Goal: Information Seeking & Learning: Learn about a topic

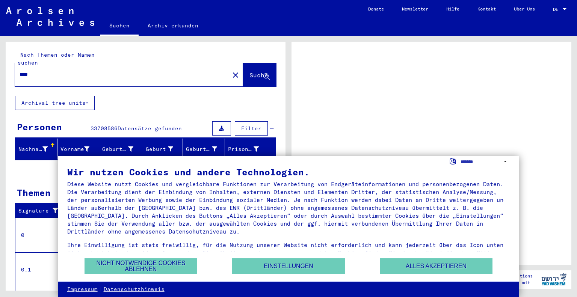
click at [412, 264] on button "Alles akzeptieren" at bounding box center [436, 265] width 113 height 15
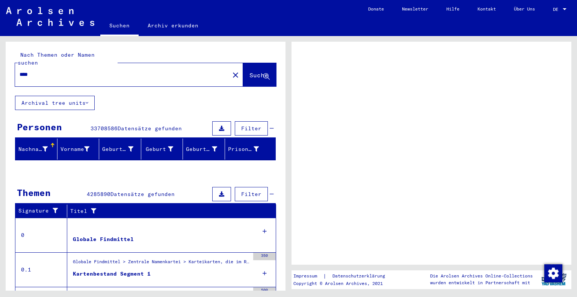
click at [241, 125] on span "Filter" at bounding box center [251, 128] width 20 height 7
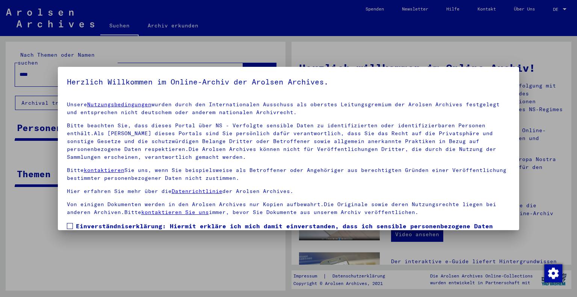
scroll to position [54, 0]
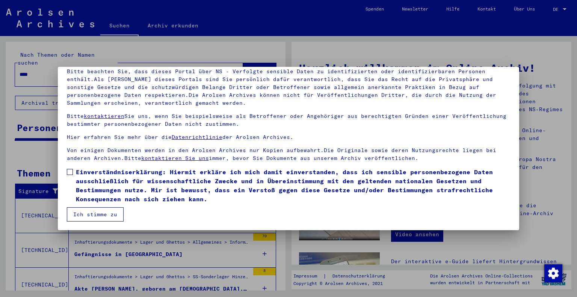
click at [89, 219] on button "Ich stimme zu" at bounding box center [95, 214] width 57 height 14
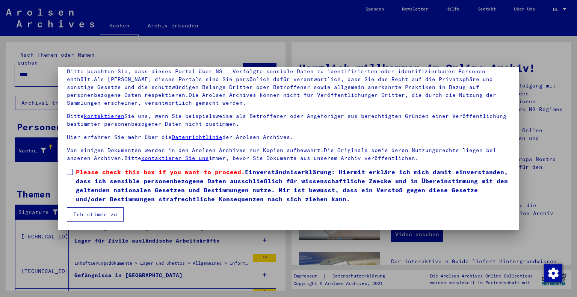
click at [77, 181] on span "Please check this box if you want to proceed. Einverständniserklärung: Hiermit …" at bounding box center [293, 186] width 435 height 36
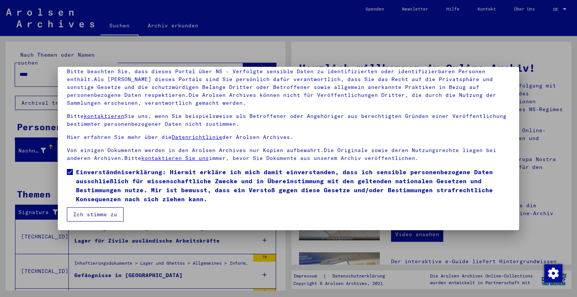
click at [86, 223] on mat-dialog-container "Herzlich Willkommen im Online-Archiv der Arolsen Archives. Unsere Nutzungsbedin…" at bounding box center [289, 148] width 462 height 163
click at [90, 218] on button "Ich stimme zu" at bounding box center [95, 214] width 57 height 14
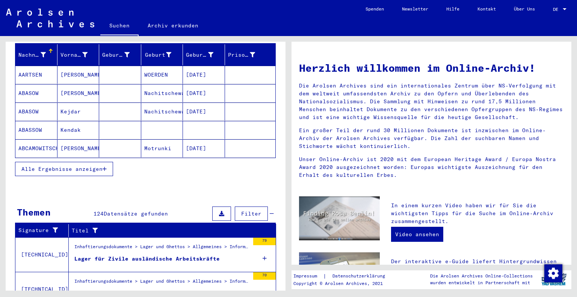
scroll to position [96, 0]
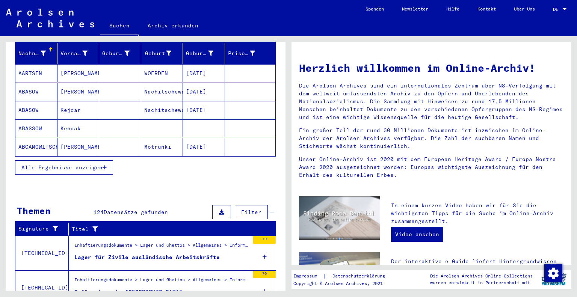
click at [68, 164] on span "Alle Ergebnisse anzeigen" at bounding box center [61, 167] width 81 height 7
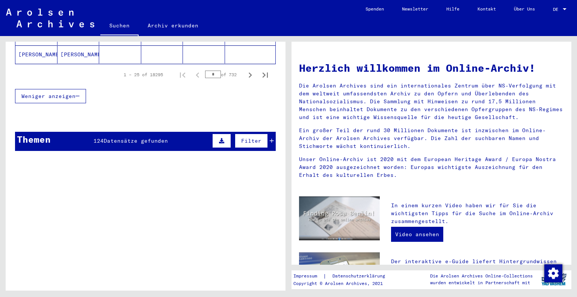
scroll to position [556, 0]
click at [110, 138] on span "Datensätze gefunden" at bounding box center [136, 141] width 64 height 7
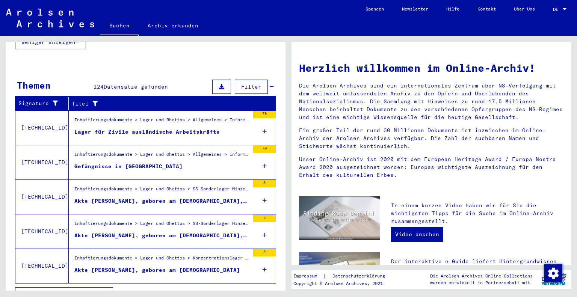
scroll to position [612, 0]
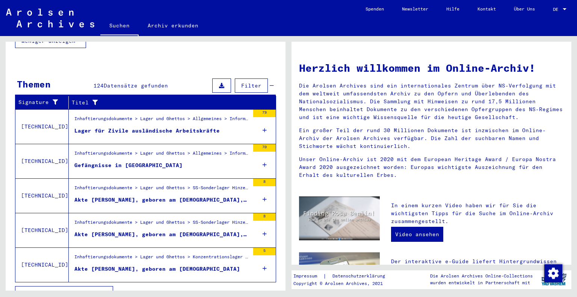
click at [134, 196] on div "Akte [PERSON_NAME], geboren am [DEMOGRAPHIC_DATA], geboren in [GEOGRAPHIC_DATA]…" at bounding box center [161, 200] width 175 height 8
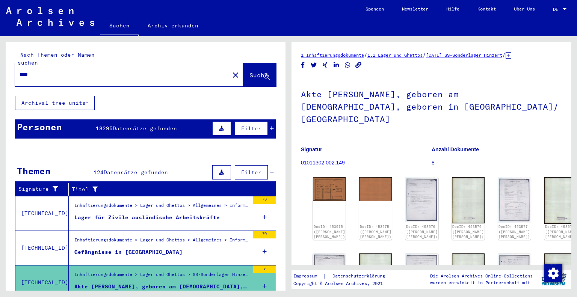
click at [69, 73] on div "****" at bounding box center [120, 74] width 210 height 17
click at [69, 71] on div "****" at bounding box center [120, 74] width 210 height 17
click at [51, 71] on input "****" at bounding box center [122, 75] width 205 height 8
type input "**********"
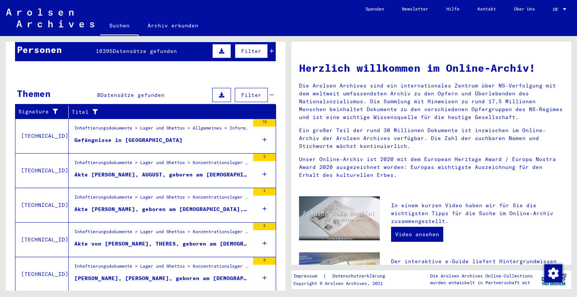
scroll to position [91, 0]
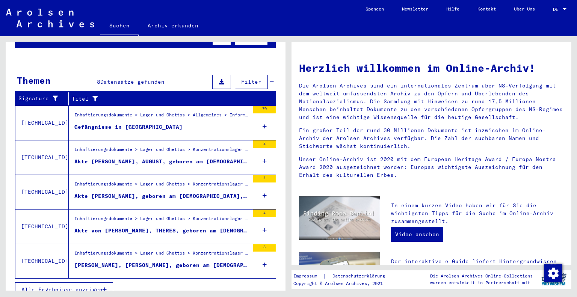
click at [67, 286] on span "Alle Ergebnisse anzeigen" at bounding box center [61, 289] width 81 height 7
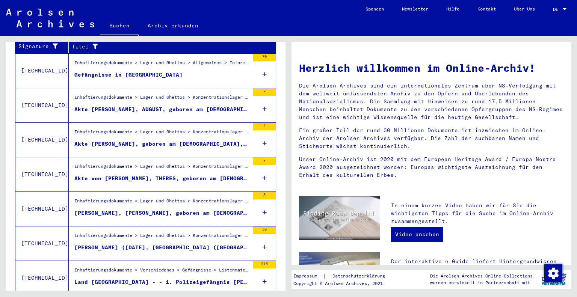
scroll to position [143, 0]
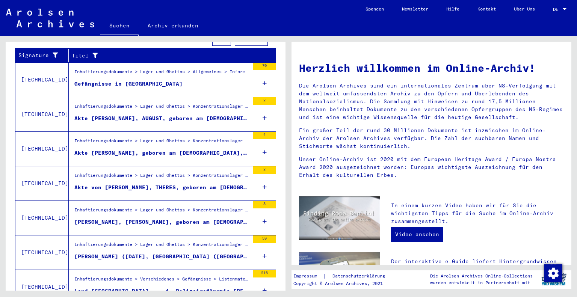
click at [114, 80] on div "Gefängnisse in [GEOGRAPHIC_DATA]" at bounding box center [128, 84] width 108 height 8
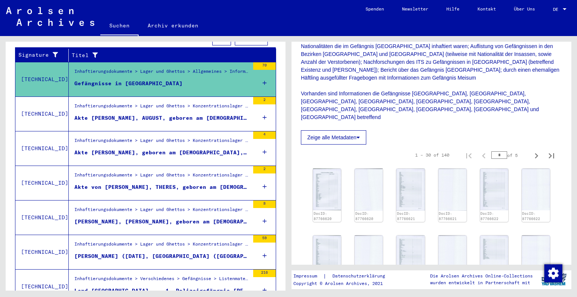
scroll to position [171, 0]
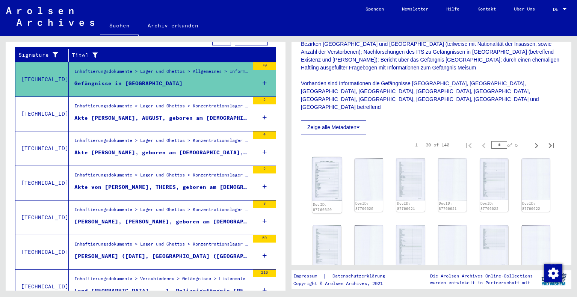
click at [331, 157] on img at bounding box center [327, 179] width 30 height 44
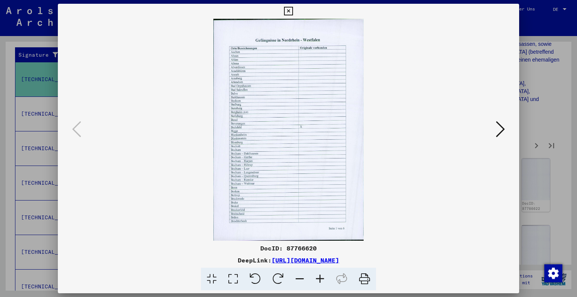
click at [500, 127] on icon at bounding box center [500, 129] width 9 height 18
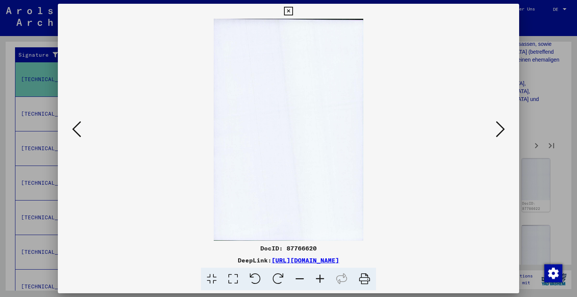
click at [500, 127] on icon at bounding box center [500, 129] width 9 height 18
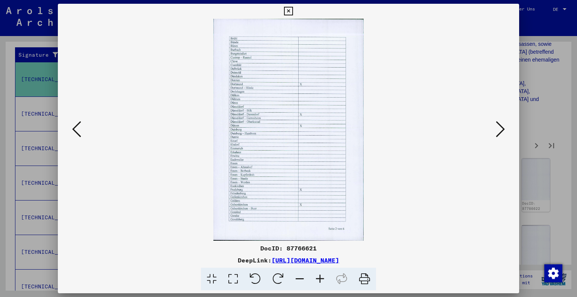
click at [500, 127] on icon at bounding box center [500, 129] width 9 height 18
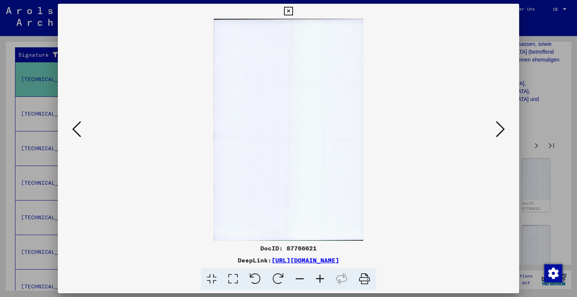
click at [500, 127] on icon at bounding box center [500, 129] width 9 height 18
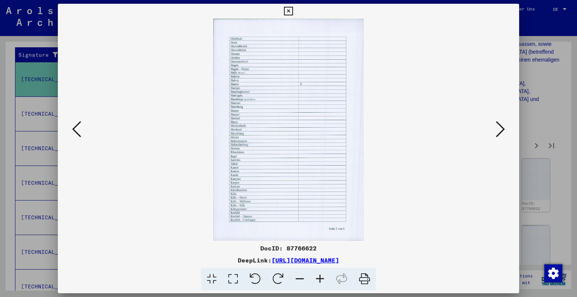
click at [500, 127] on icon at bounding box center [500, 129] width 9 height 18
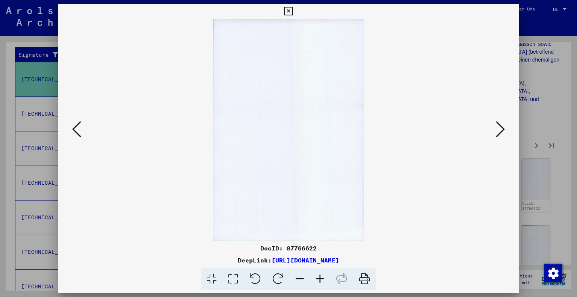
click at [500, 127] on icon at bounding box center [500, 129] width 9 height 18
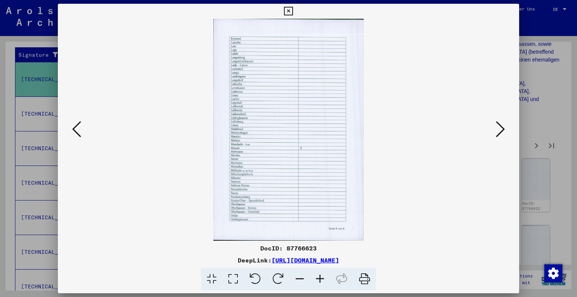
click at [500, 127] on icon at bounding box center [500, 129] width 9 height 18
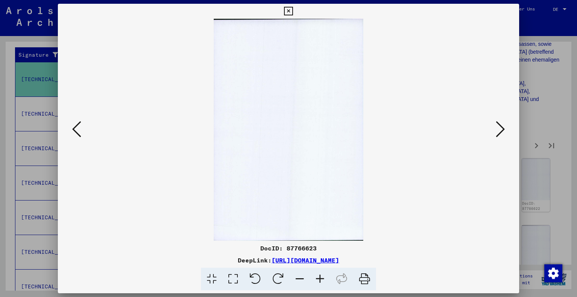
click at [500, 128] on icon at bounding box center [500, 129] width 9 height 18
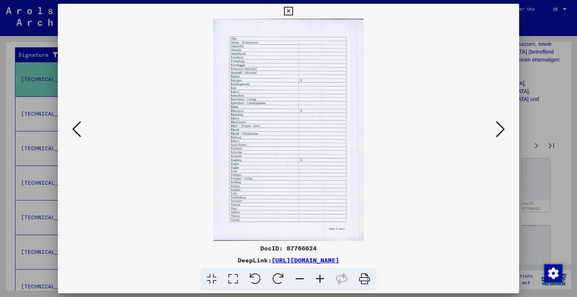
click at [500, 128] on icon at bounding box center [500, 129] width 9 height 18
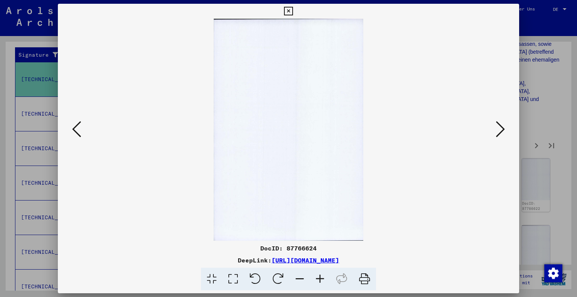
click at [556, 132] on div at bounding box center [288, 148] width 577 height 297
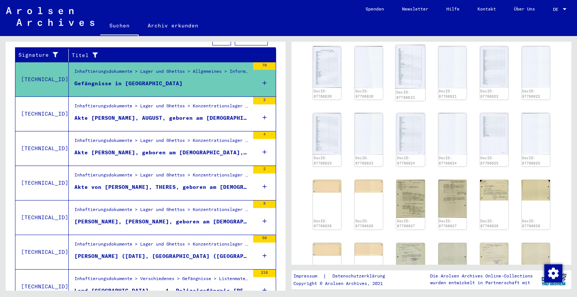
scroll to position [287, 0]
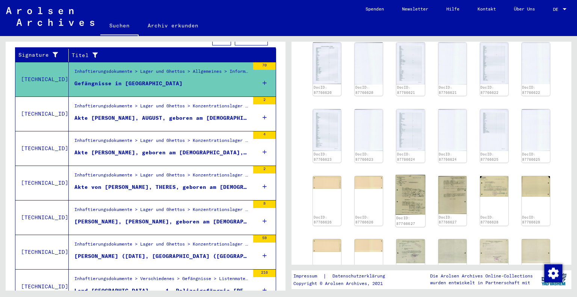
click at [409, 177] on img at bounding box center [411, 195] width 30 height 40
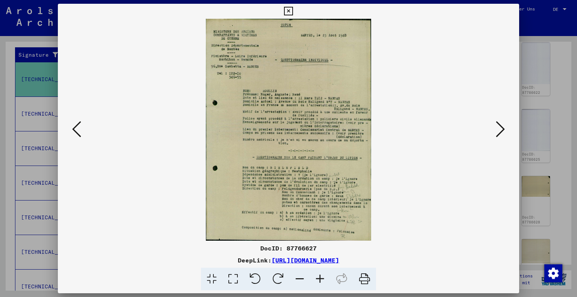
click at [506, 128] on button at bounding box center [501, 129] width 14 height 21
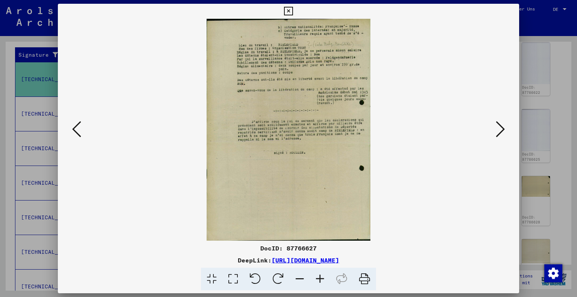
click at [503, 129] on icon at bounding box center [500, 129] width 9 height 18
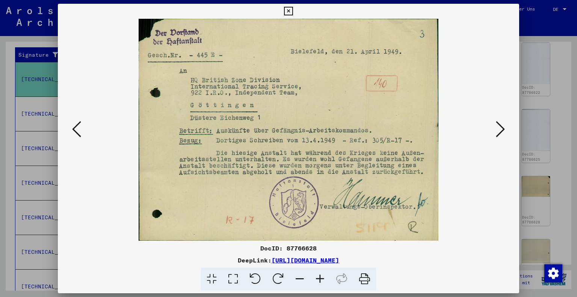
click at [530, 126] on div at bounding box center [288, 148] width 577 height 297
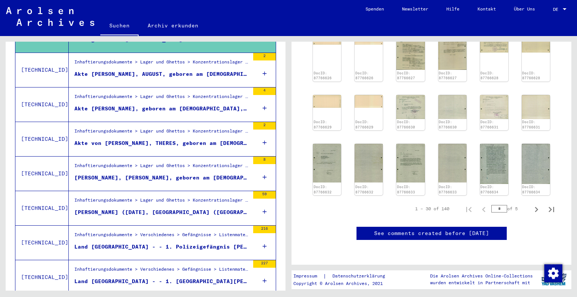
scroll to position [180, 0]
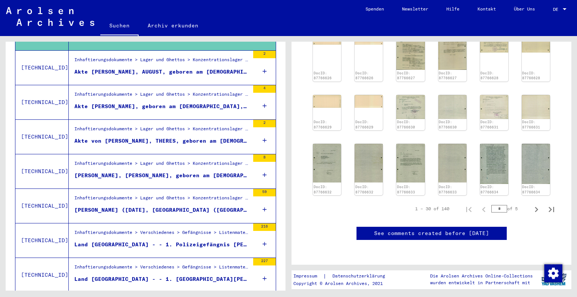
click at [159, 172] on div "[PERSON_NAME], [PERSON_NAME], geboren am [DEMOGRAPHIC_DATA], geboren in [GEOGRA…" at bounding box center [161, 176] width 175 height 8
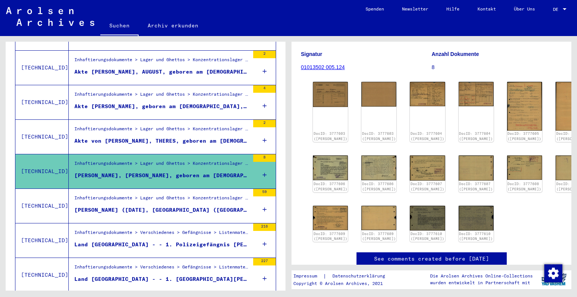
scroll to position [94, 0]
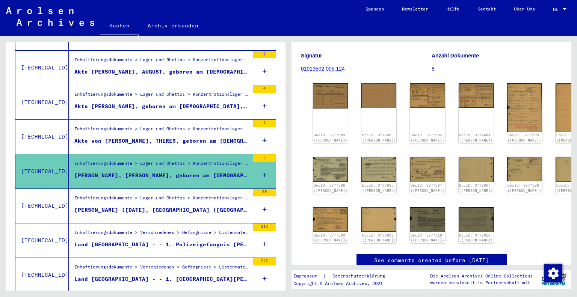
click at [333, 75] on figure "Signatur 01013502 005.124" at bounding box center [366, 64] width 130 height 34
click at [327, 90] on img at bounding box center [330, 95] width 37 height 26
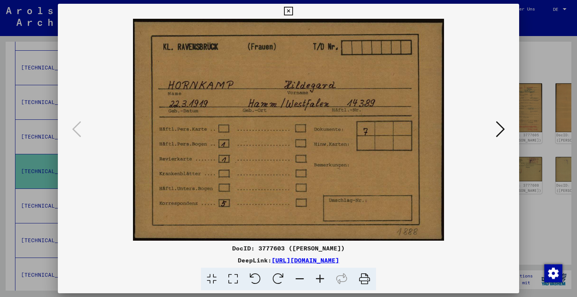
click at [499, 129] on icon at bounding box center [500, 129] width 9 height 18
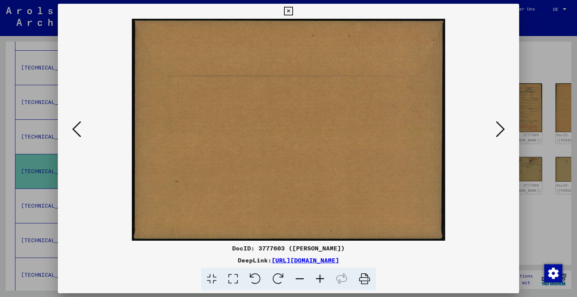
click at [499, 129] on icon at bounding box center [500, 129] width 9 height 18
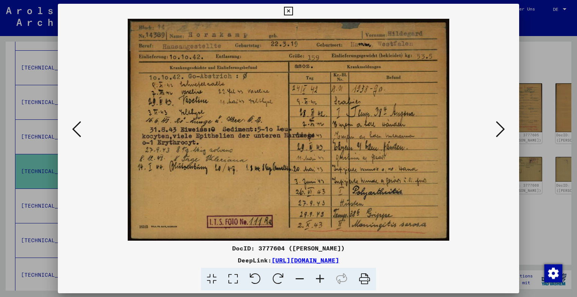
click at [499, 129] on icon at bounding box center [500, 129] width 9 height 18
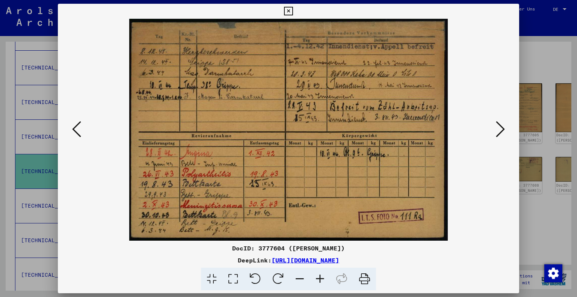
click at [499, 129] on icon at bounding box center [500, 129] width 9 height 18
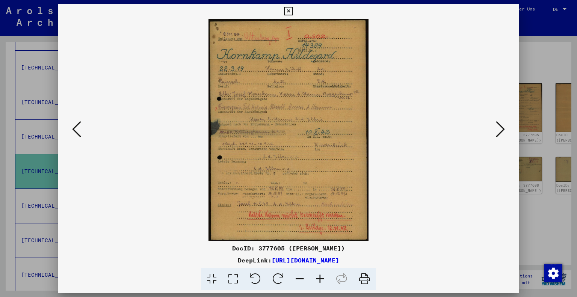
click at [499, 129] on icon at bounding box center [500, 129] width 9 height 18
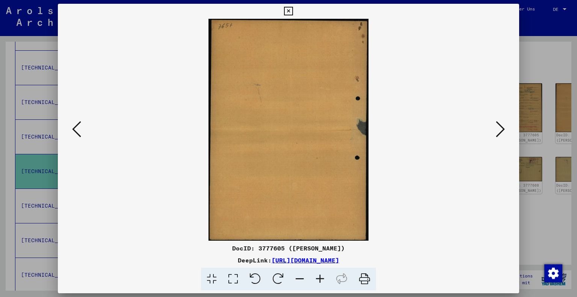
click at [80, 127] on icon at bounding box center [76, 129] width 9 height 18
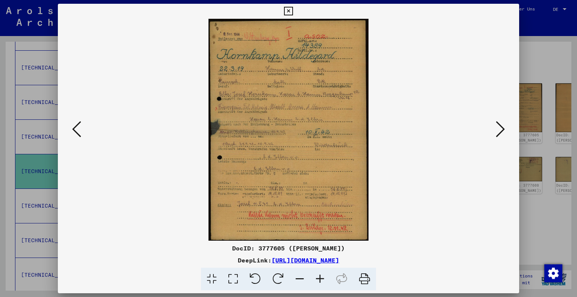
click at [267, 66] on img at bounding box center [288, 130] width 411 height 222
click at [493, 129] on img at bounding box center [288, 130] width 411 height 222
click at [497, 129] on icon at bounding box center [500, 129] width 9 height 18
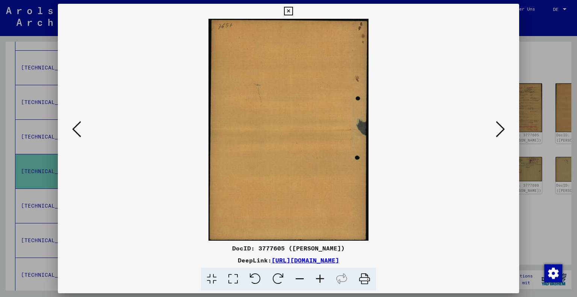
click at [497, 129] on icon at bounding box center [500, 129] width 9 height 18
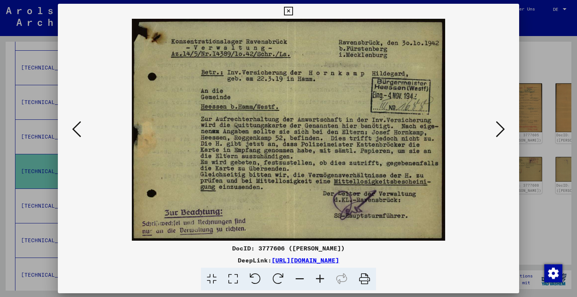
click at [497, 129] on icon at bounding box center [500, 129] width 9 height 18
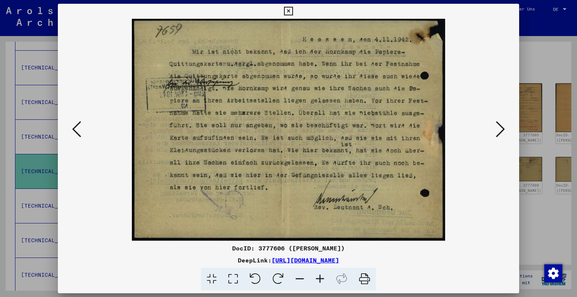
click at [87, 131] on img at bounding box center [288, 130] width 411 height 222
click at [79, 131] on icon at bounding box center [76, 129] width 9 height 18
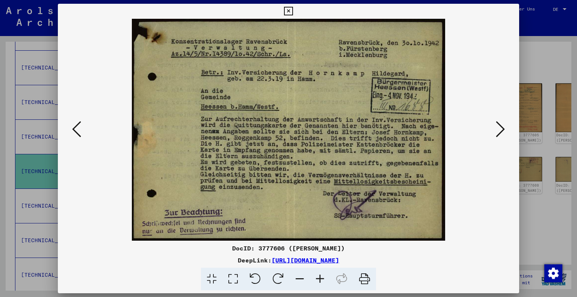
click at [498, 126] on icon at bounding box center [500, 129] width 9 height 18
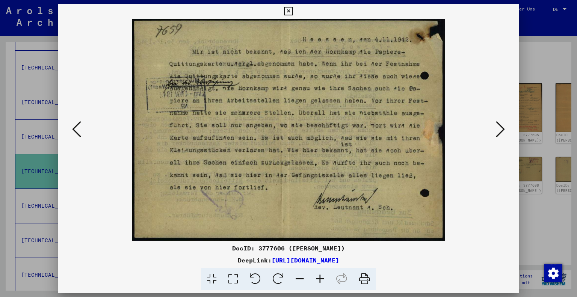
click at [498, 126] on icon at bounding box center [500, 129] width 9 height 18
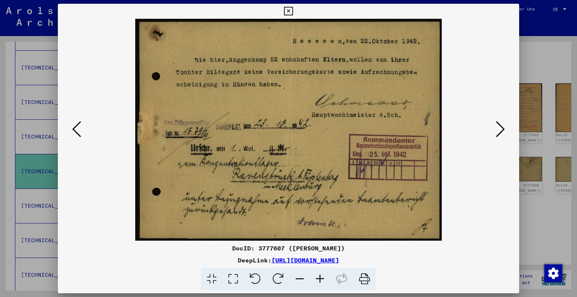
click at [498, 125] on icon at bounding box center [500, 129] width 9 height 18
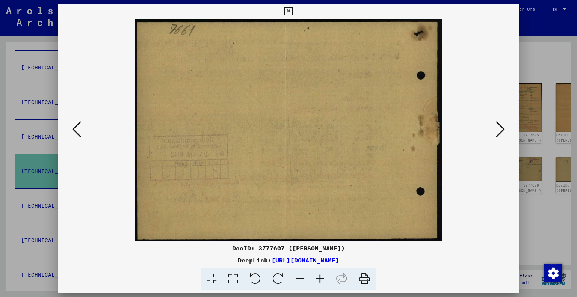
click at [498, 125] on icon at bounding box center [500, 129] width 9 height 18
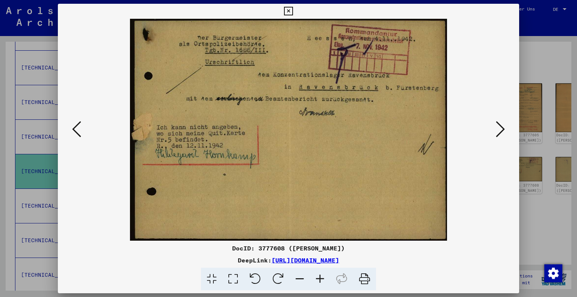
click at [498, 125] on icon at bounding box center [500, 129] width 9 height 18
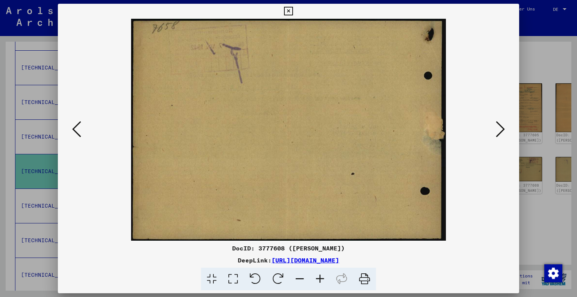
click at [498, 125] on icon at bounding box center [500, 129] width 9 height 18
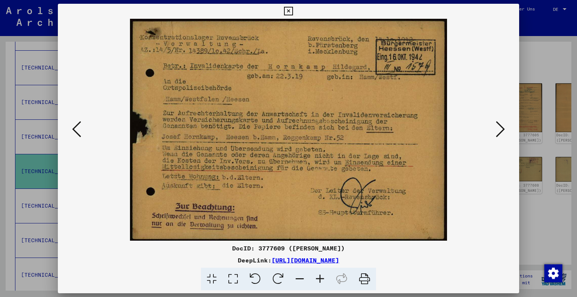
click at [498, 125] on icon at bounding box center [500, 129] width 9 height 18
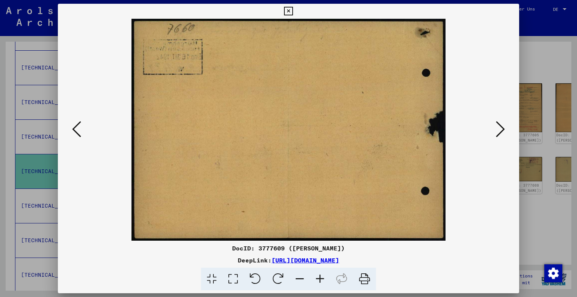
click at [498, 125] on icon at bounding box center [500, 129] width 9 height 18
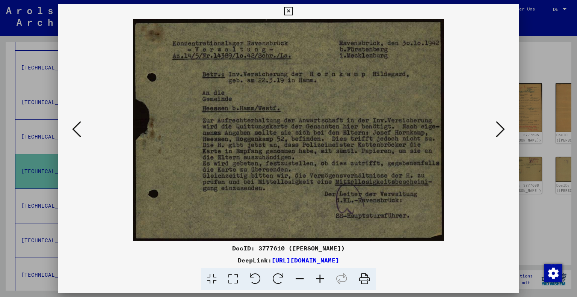
click at [498, 125] on icon at bounding box center [500, 129] width 9 height 18
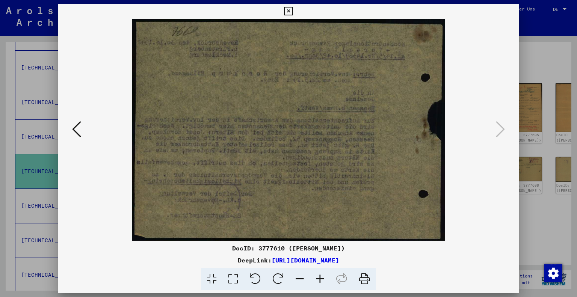
click at [522, 121] on div at bounding box center [288, 148] width 577 height 297
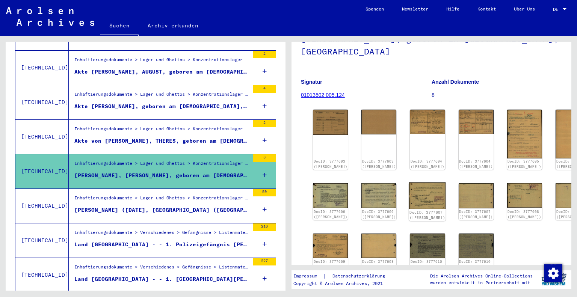
scroll to position [68, 0]
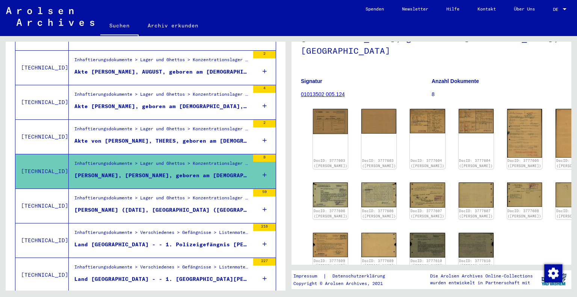
click at [120, 137] on div "Akte von [PERSON_NAME], THERES, geboren am [DEMOGRAPHIC_DATA], geboren in [GEOG…" at bounding box center [161, 141] width 175 height 8
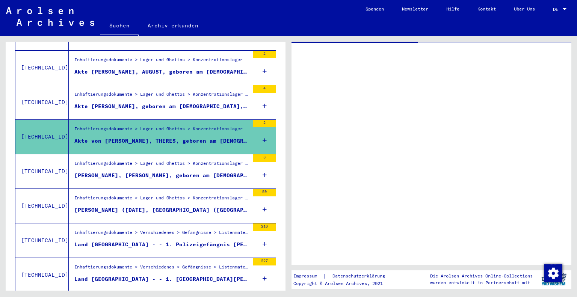
click at [229, 206] on div "[PERSON_NAME] ([DATE], [GEOGRAPHIC_DATA] ([GEOGRAPHIC_DATA]), [DEMOGRAPHIC_DATA…" at bounding box center [161, 210] width 175 height 8
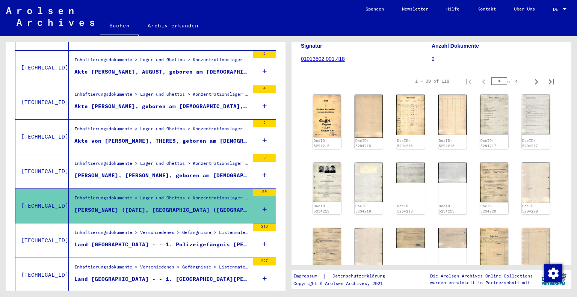
scroll to position [104, 0]
click at [326, 115] on img at bounding box center [327, 116] width 30 height 45
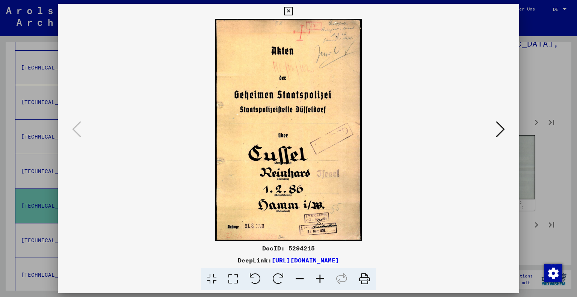
click at [499, 123] on icon at bounding box center [500, 129] width 9 height 18
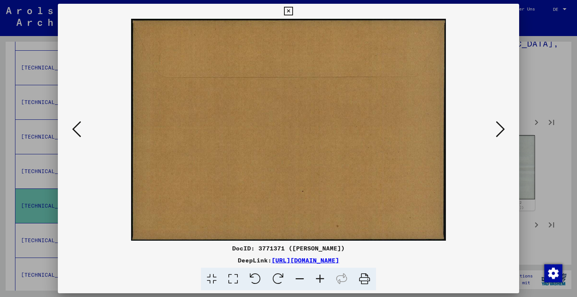
click at [499, 123] on icon at bounding box center [500, 129] width 9 height 18
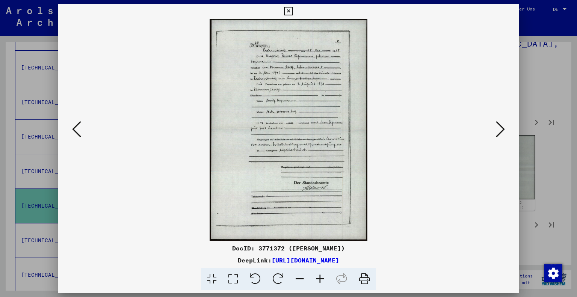
click at [499, 123] on icon at bounding box center [500, 129] width 9 height 18
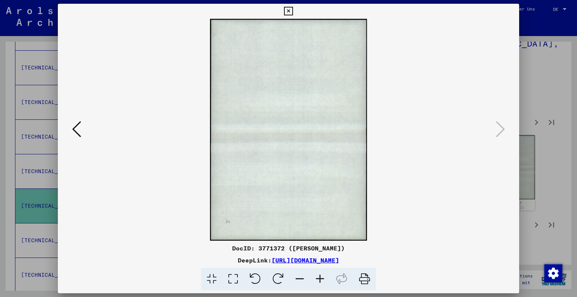
click at [544, 145] on div at bounding box center [288, 148] width 577 height 297
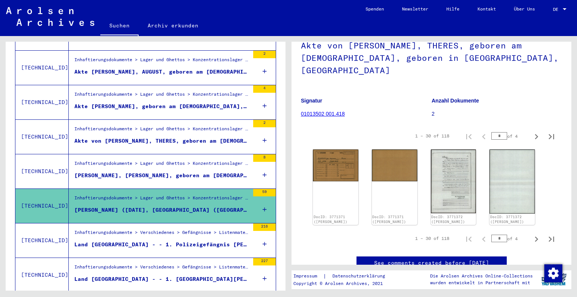
scroll to position [48, 0]
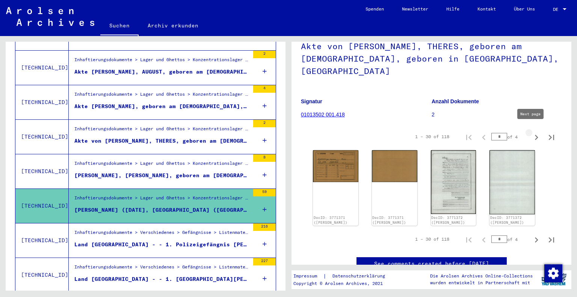
click at [533, 132] on icon "Next page" at bounding box center [536, 137] width 11 height 11
type input "*"
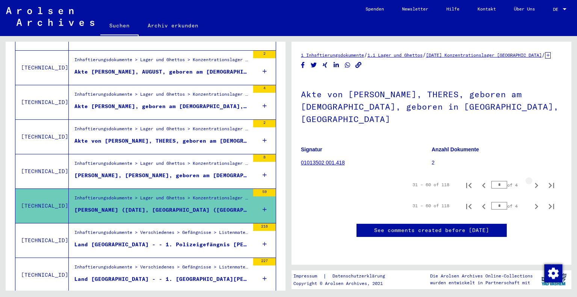
click at [532, 180] on icon "Next page" at bounding box center [536, 185] width 11 height 11
type input "*"
click at [532, 180] on icon "Next page" at bounding box center [536, 185] width 11 height 11
type input "*"
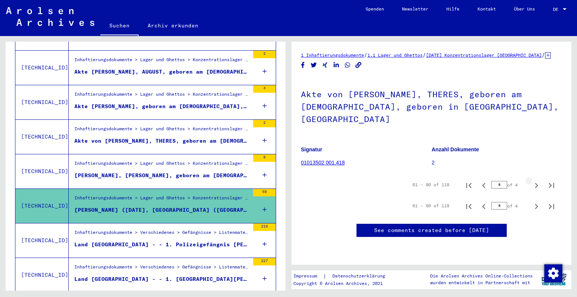
type input "*"
click at [466, 180] on icon "First page" at bounding box center [469, 185] width 11 height 11
type input "*"
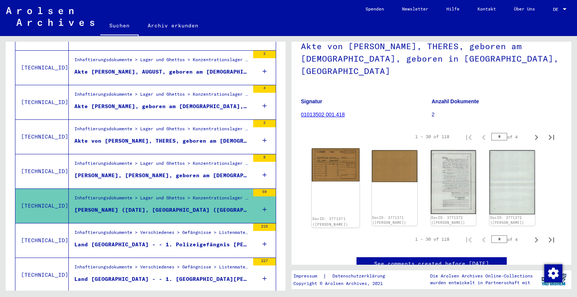
click at [326, 169] on img at bounding box center [336, 164] width 48 height 33
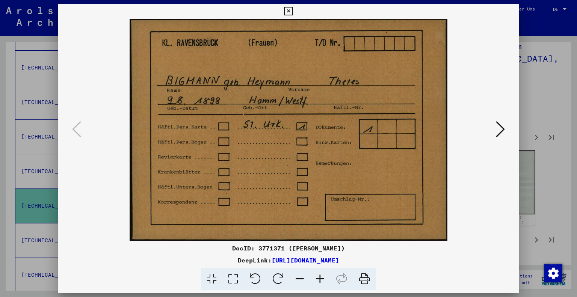
click at [502, 127] on icon at bounding box center [500, 129] width 9 height 18
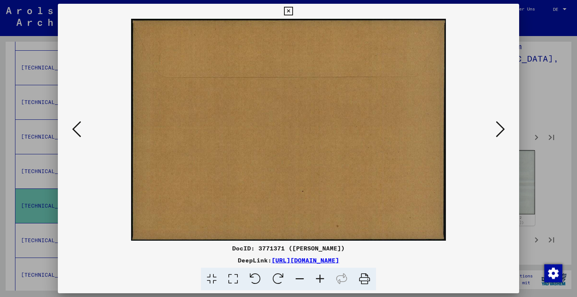
click at [502, 127] on icon at bounding box center [500, 129] width 9 height 18
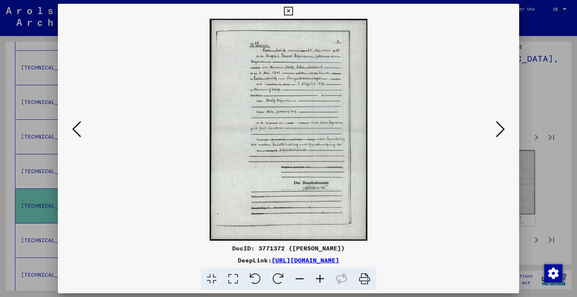
click at [502, 127] on icon at bounding box center [500, 129] width 9 height 18
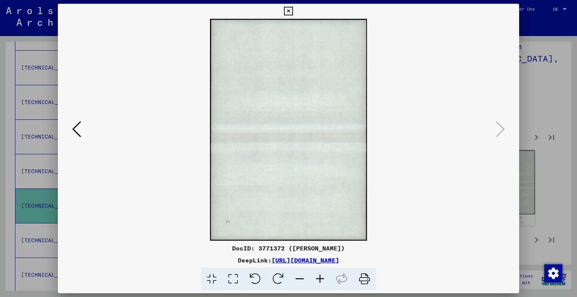
click at [87, 137] on img at bounding box center [288, 130] width 411 height 222
click at [77, 130] on icon at bounding box center [76, 129] width 9 height 18
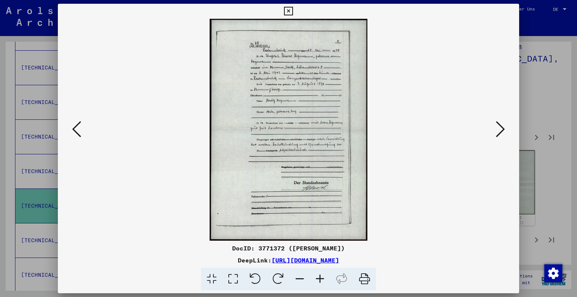
click at [560, 54] on div at bounding box center [288, 148] width 577 height 297
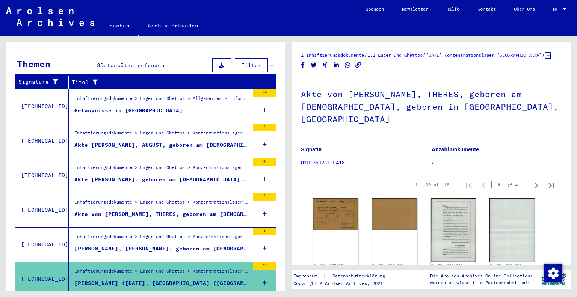
scroll to position [108, 0]
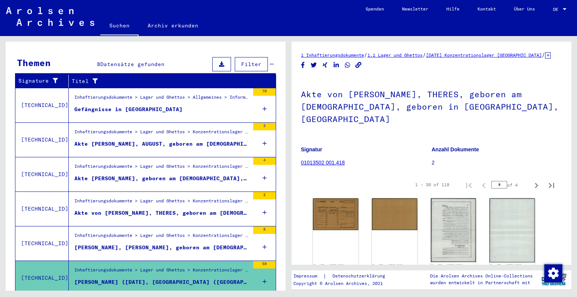
click at [144, 175] on div "Akte [PERSON_NAME], geboren am [DEMOGRAPHIC_DATA], geboren in [GEOGRAPHIC_DATA]…" at bounding box center [161, 179] width 175 height 8
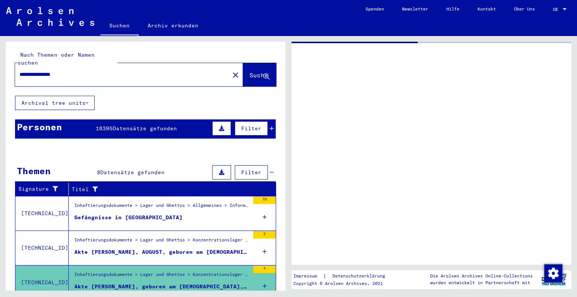
click at [152, 237] on div "Inhaftierungsdokumente > Lager und Ghettos > Konzentrationslager [GEOGRAPHIC_DA…" at bounding box center [161, 242] width 175 height 11
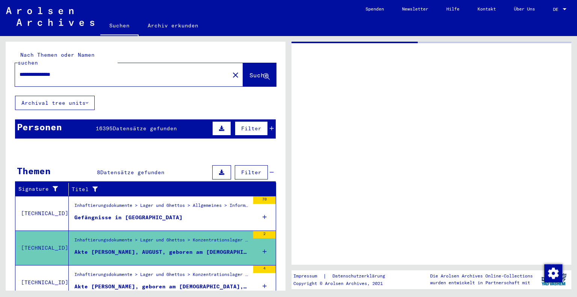
click at [142, 214] on div "Gefängnisse in [GEOGRAPHIC_DATA]" at bounding box center [128, 218] width 108 height 8
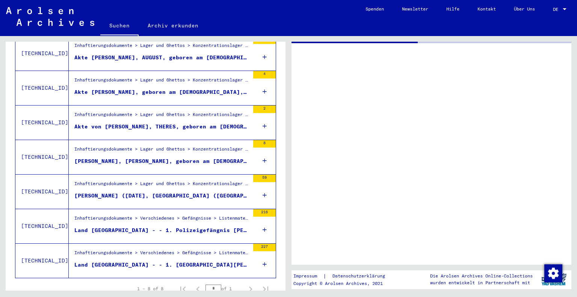
scroll to position [195, 0]
click at [144, 226] on div "Land [GEOGRAPHIC_DATA] - - 1. Polizeigefängnis [PERSON_NAME] - - 2. Gerichtsgef…" at bounding box center [161, 230] width 175 height 8
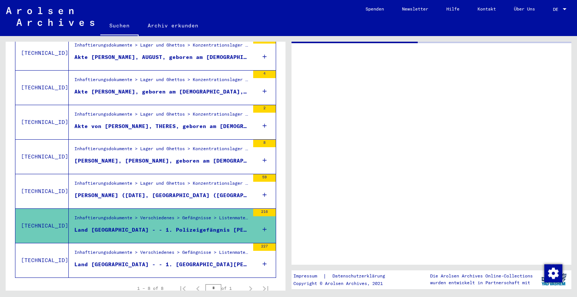
click at [147, 192] on div "[PERSON_NAME] ([DATE], [GEOGRAPHIC_DATA] ([GEOGRAPHIC_DATA]), [DEMOGRAPHIC_DATA…" at bounding box center [161, 196] width 175 height 8
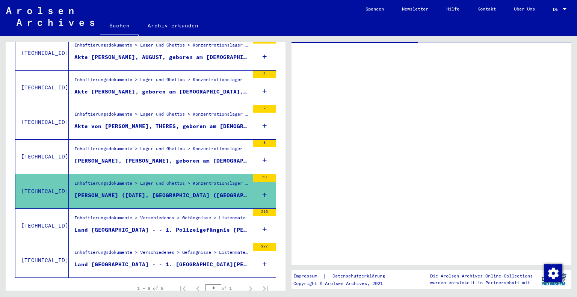
click at [146, 157] on figure "[PERSON_NAME], [PERSON_NAME], geboren am [DEMOGRAPHIC_DATA], geboren in [GEOGRA…" at bounding box center [161, 162] width 175 height 11
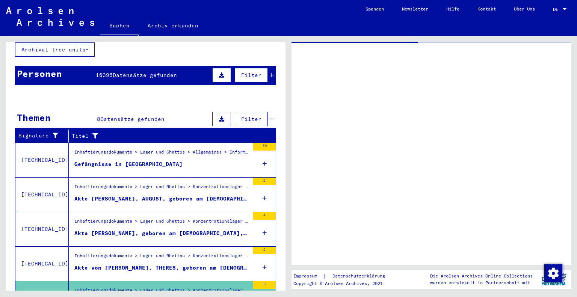
scroll to position [51, 0]
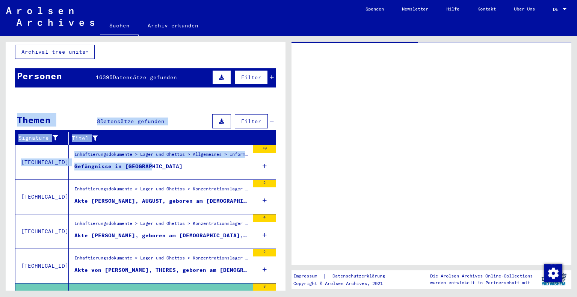
drag, startPoint x: 146, startPoint y: 157, endPoint x: 125, endPoint y: 211, distance: 57.5
click at [125, 211] on tbody "[TECHNICAL_ID] Inhaftierungsdokumente > Lager und Ghettos > Allgemeines > Infor…" at bounding box center [145, 283] width 260 height 276
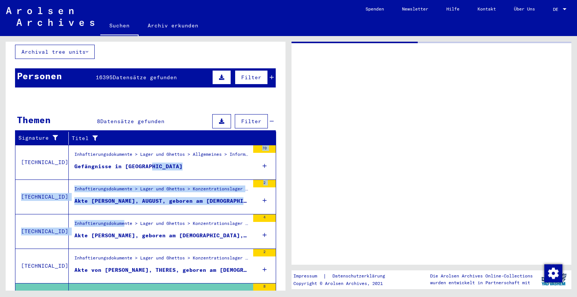
click at [138, 197] on div "Akte [PERSON_NAME], AUGUST, geboren am [DEMOGRAPHIC_DATA], geboren in [GEOGRAPH…" at bounding box center [161, 201] width 175 height 8
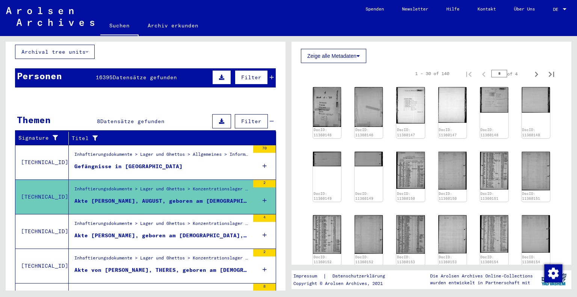
scroll to position [355, 0]
click at [329, 94] on img at bounding box center [327, 107] width 30 height 42
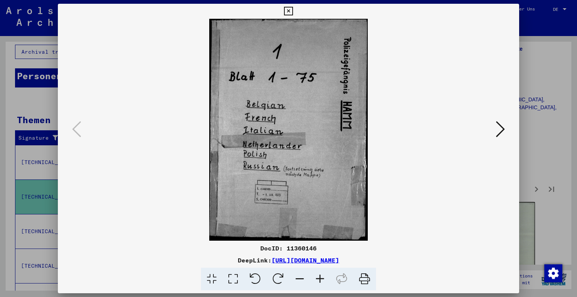
scroll to position [241, 0]
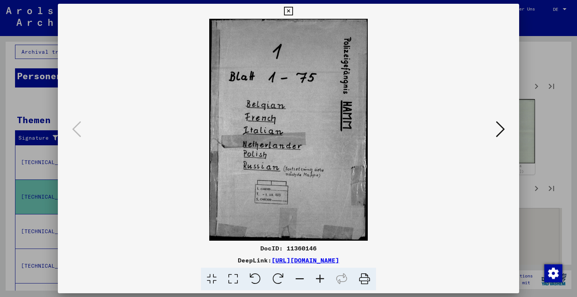
click at [500, 134] on icon at bounding box center [500, 129] width 9 height 18
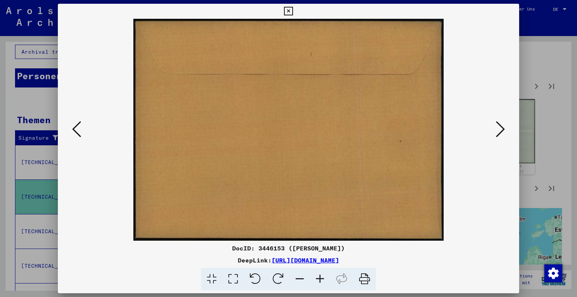
click at [500, 134] on icon at bounding box center [500, 129] width 9 height 18
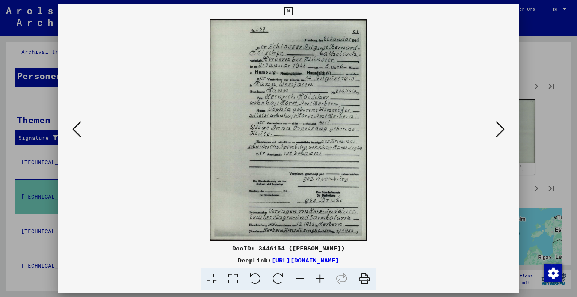
click at [500, 134] on icon at bounding box center [500, 129] width 9 height 18
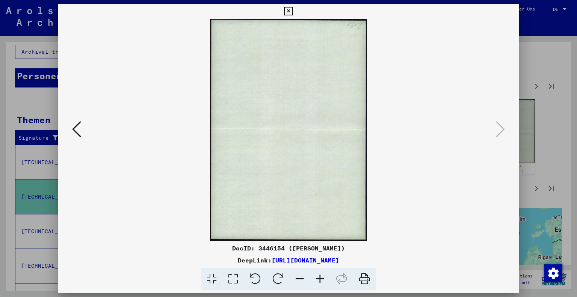
click at [524, 79] on div at bounding box center [288, 148] width 577 height 297
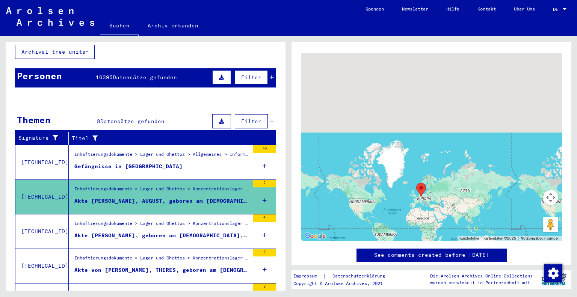
scroll to position [394, 0]
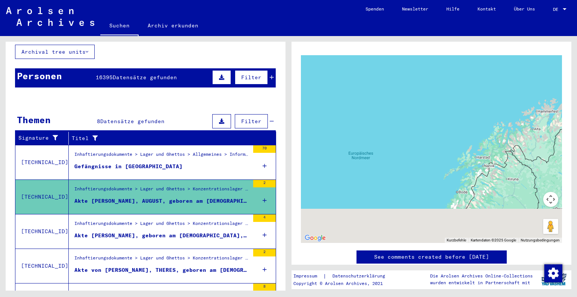
drag, startPoint x: 417, startPoint y: 153, endPoint x: 396, endPoint y: 62, distance: 93.9
click at [396, 62] on div at bounding box center [431, 149] width 261 height 188
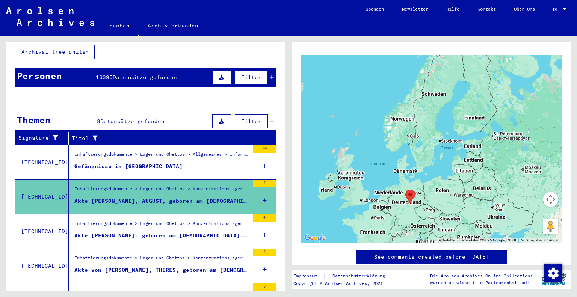
drag, startPoint x: 405, startPoint y: 199, endPoint x: 405, endPoint y: 113, distance: 86.4
click at [405, 113] on div at bounding box center [431, 149] width 261 height 188
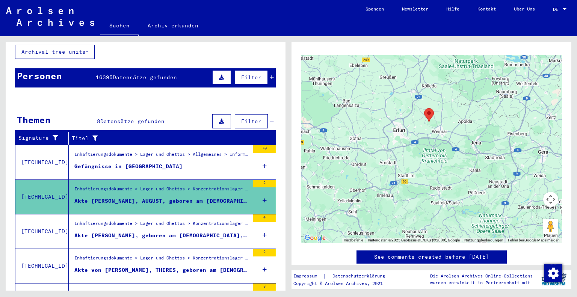
drag, startPoint x: 432, startPoint y: 84, endPoint x: 385, endPoint y: 150, distance: 80.9
click at [385, 150] on div at bounding box center [431, 149] width 261 height 188
click at [163, 232] on div "Akte [PERSON_NAME], geboren am [DEMOGRAPHIC_DATA], geboren in [GEOGRAPHIC_DATA]…" at bounding box center [161, 236] width 175 height 8
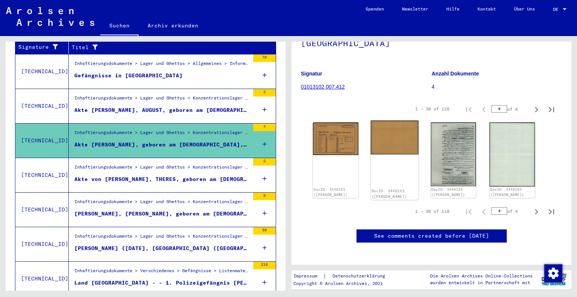
scroll to position [79, 0]
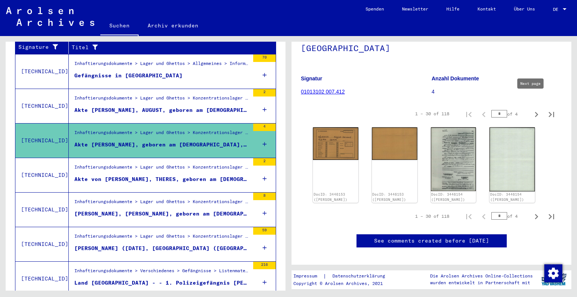
click at [535, 112] on icon "Next page" at bounding box center [536, 114] width 3 height 5
type input "*"
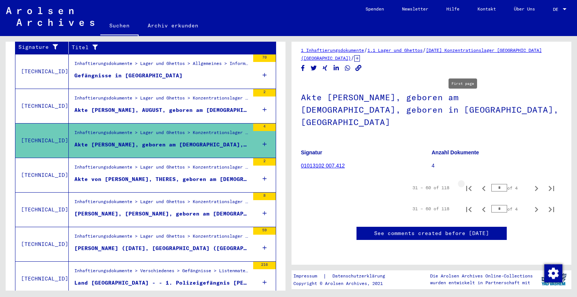
click at [470, 180] on button "First page" at bounding box center [468, 187] width 15 height 15
type input "*"
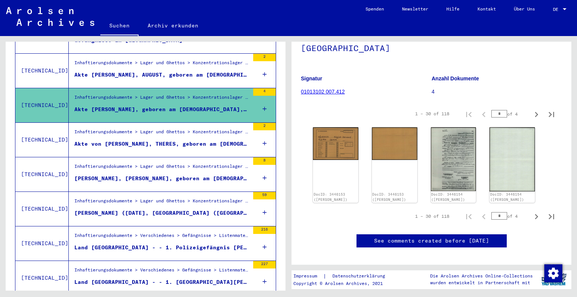
scroll to position [184, 0]
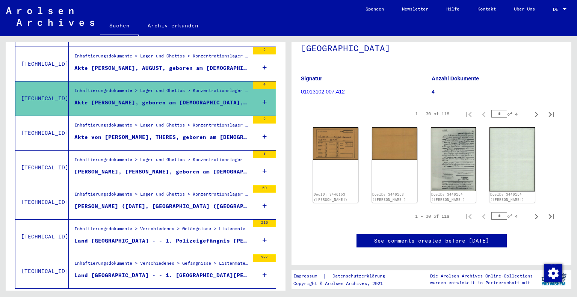
click at [143, 238] on figure "Land [GEOGRAPHIC_DATA] - - 1. Polizeigefängnis [PERSON_NAME] - - 2. Gerichtsgef…" at bounding box center [161, 242] width 175 height 11
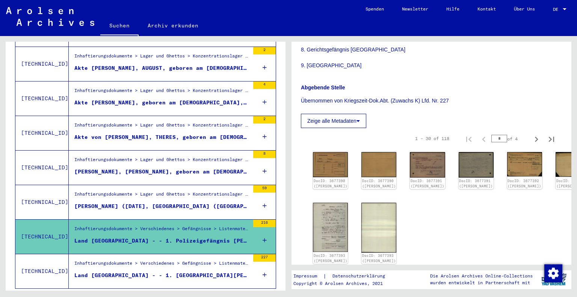
scroll to position [300, 0]
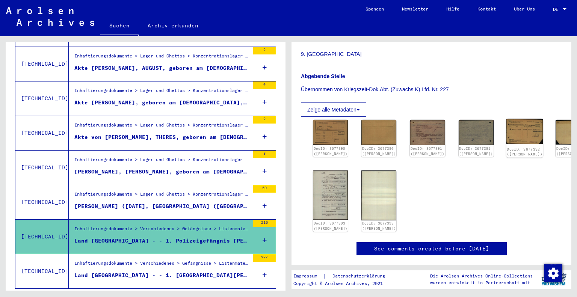
click at [506, 119] on img at bounding box center [524, 131] width 37 height 25
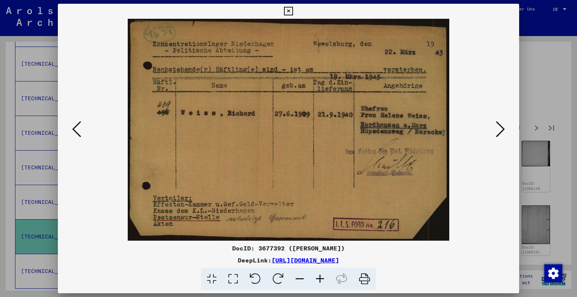
click at [86, 134] on img at bounding box center [288, 130] width 411 height 222
click at [80, 133] on icon at bounding box center [76, 129] width 9 height 18
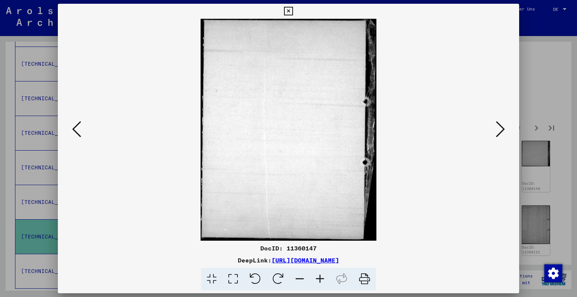
click at [80, 133] on icon at bounding box center [76, 129] width 9 height 18
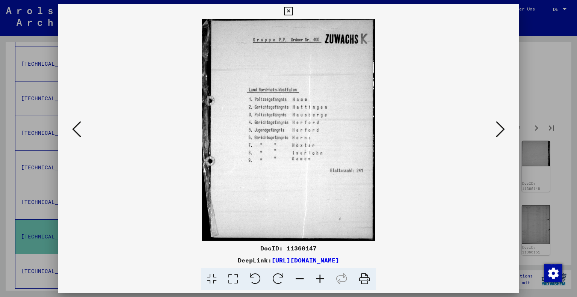
click at [79, 133] on icon at bounding box center [76, 129] width 9 height 18
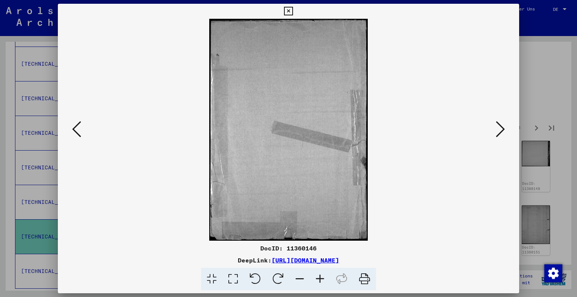
click at [79, 133] on icon at bounding box center [76, 129] width 9 height 18
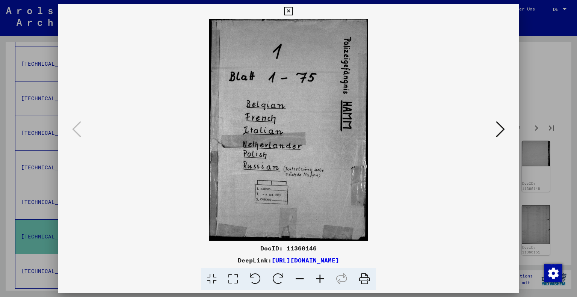
click at [503, 132] on icon at bounding box center [500, 129] width 9 height 18
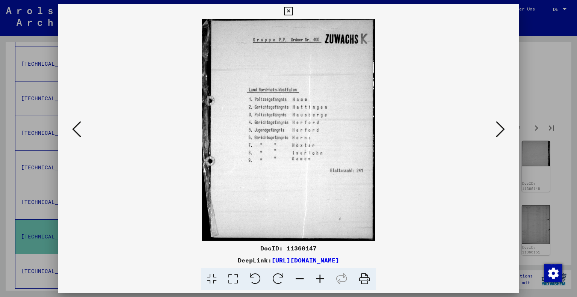
click at [503, 132] on icon at bounding box center [500, 129] width 9 height 18
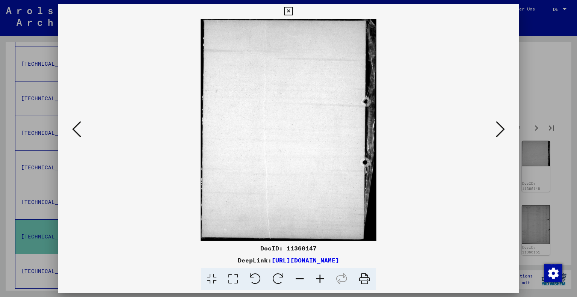
click at [503, 132] on icon at bounding box center [500, 129] width 9 height 18
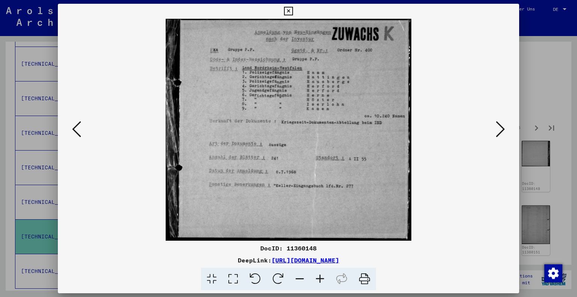
click at [503, 132] on icon at bounding box center [500, 129] width 9 height 18
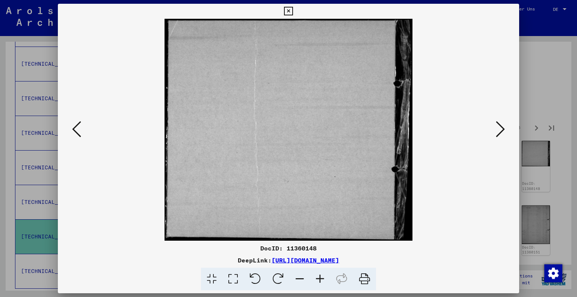
click at [503, 132] on icon at bounding box center [500, 129] width 9 height 18
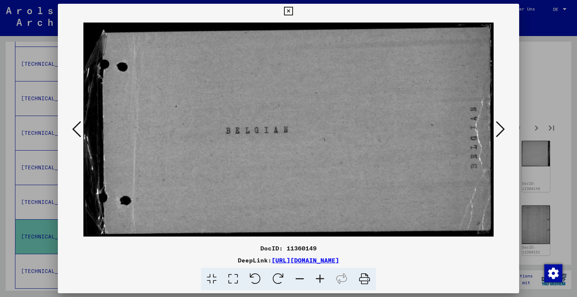
click at [503, 132] on icon at bounding box center [500, 129] width 9 height 18
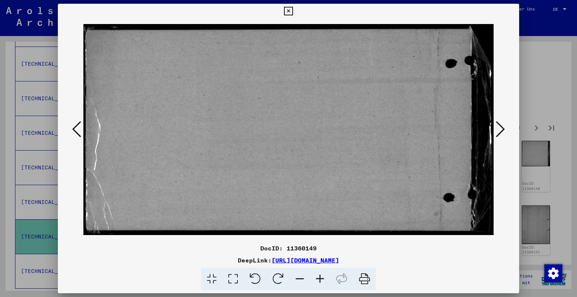
click at [503, 132] on icon at bounding box center [500, 129] width 9 height 18
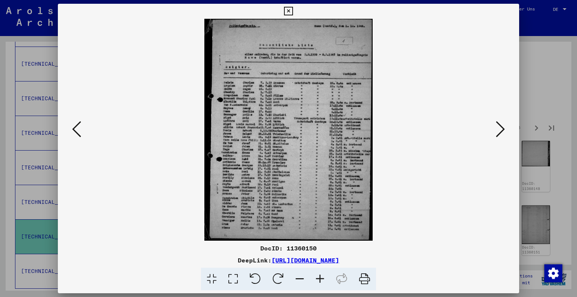
click at [503, 132] on icon at bounding box center [500, 129] width 9 height 18
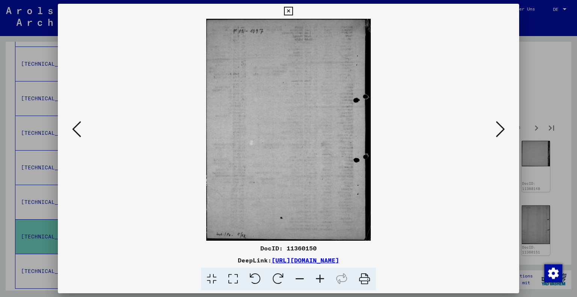
click at [503, 132] on icon at bounding box center [500, 129] width 9 height 18
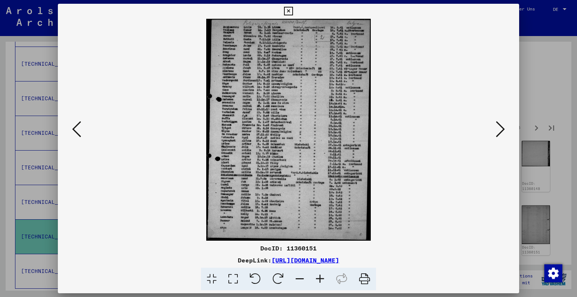
click at [559, 89] on div at bounding box center [288, 148] width 577 height 297
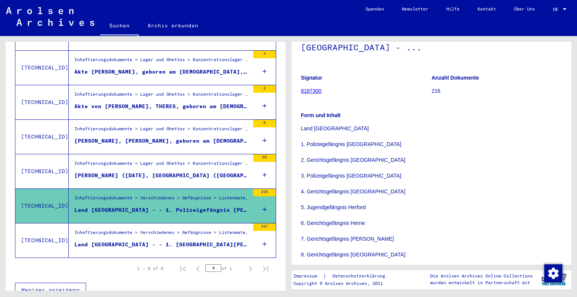
scroll to position [0, 0]
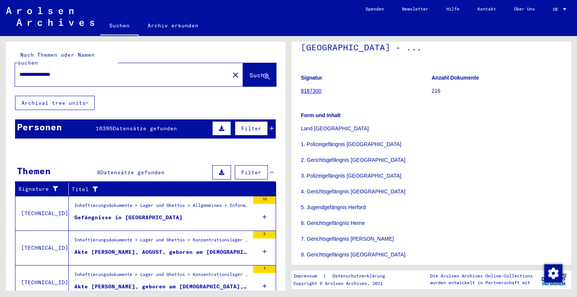
click at [131, 125] on span "Datensätze gefunden" at bounding box center [145, 128] width 64 height 7
